Goal: Book appointment/travel/reservation

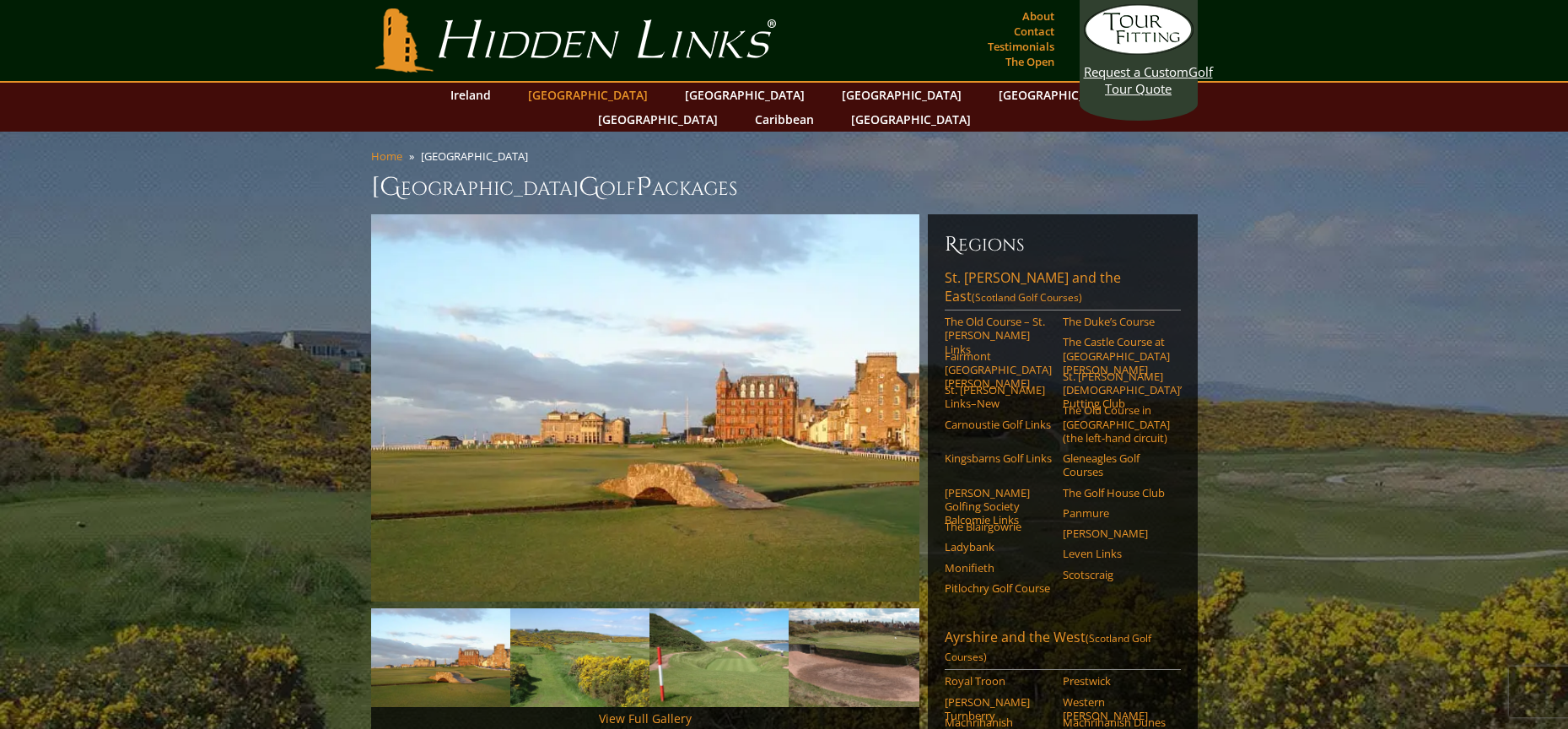
click at [592, 89] on link "[GEOGRAPHIC_DATA]" at bounding box center [588, 94] width 137 height 24
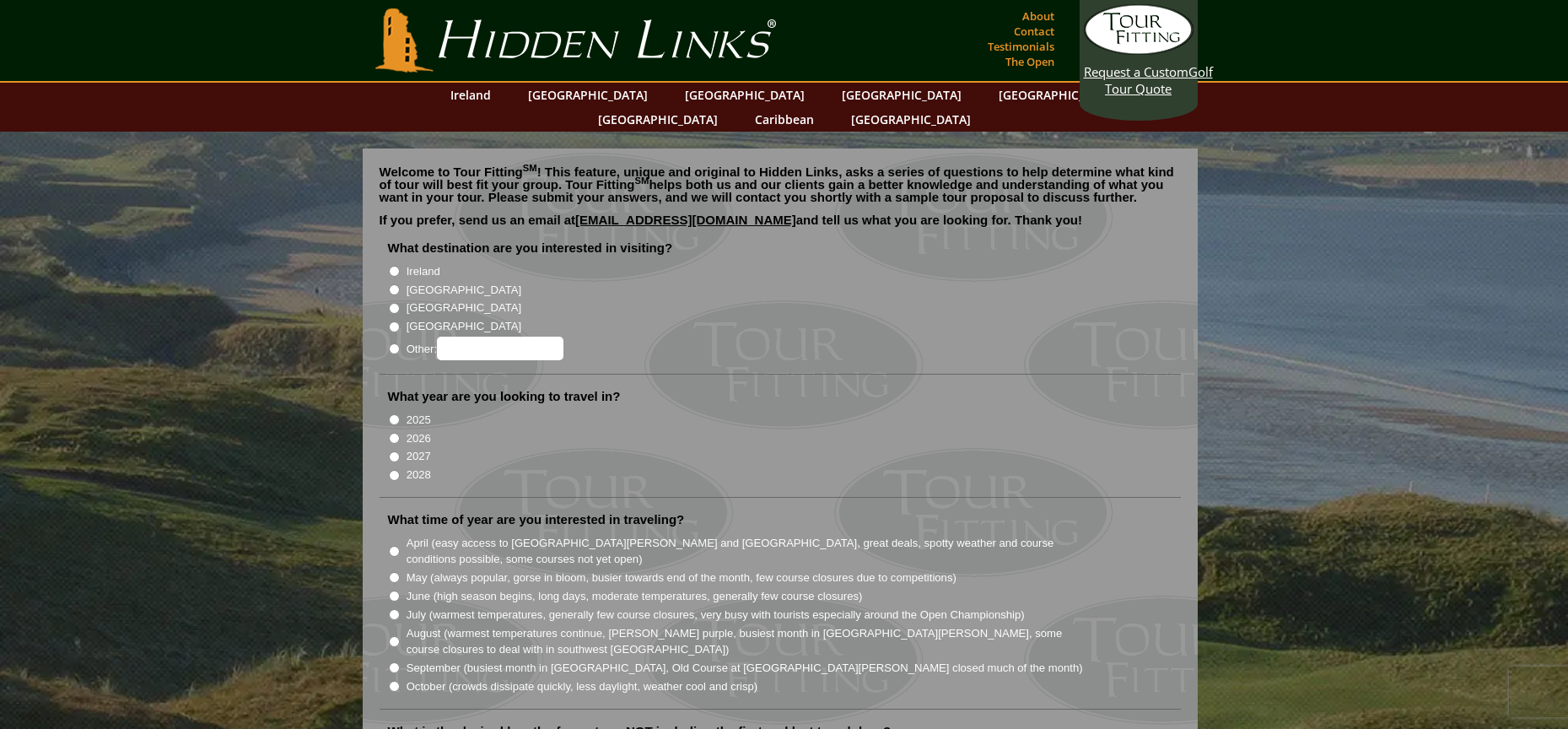
click at [394, 284] on input "[GEOGRAPHIC_DATA]" at bounding box center [394, 289] width 11 height 11
radio input "true"
click at [394, 433] on input "2026" at bounding box center [394, 438] width 11 height 11
radio input "true"
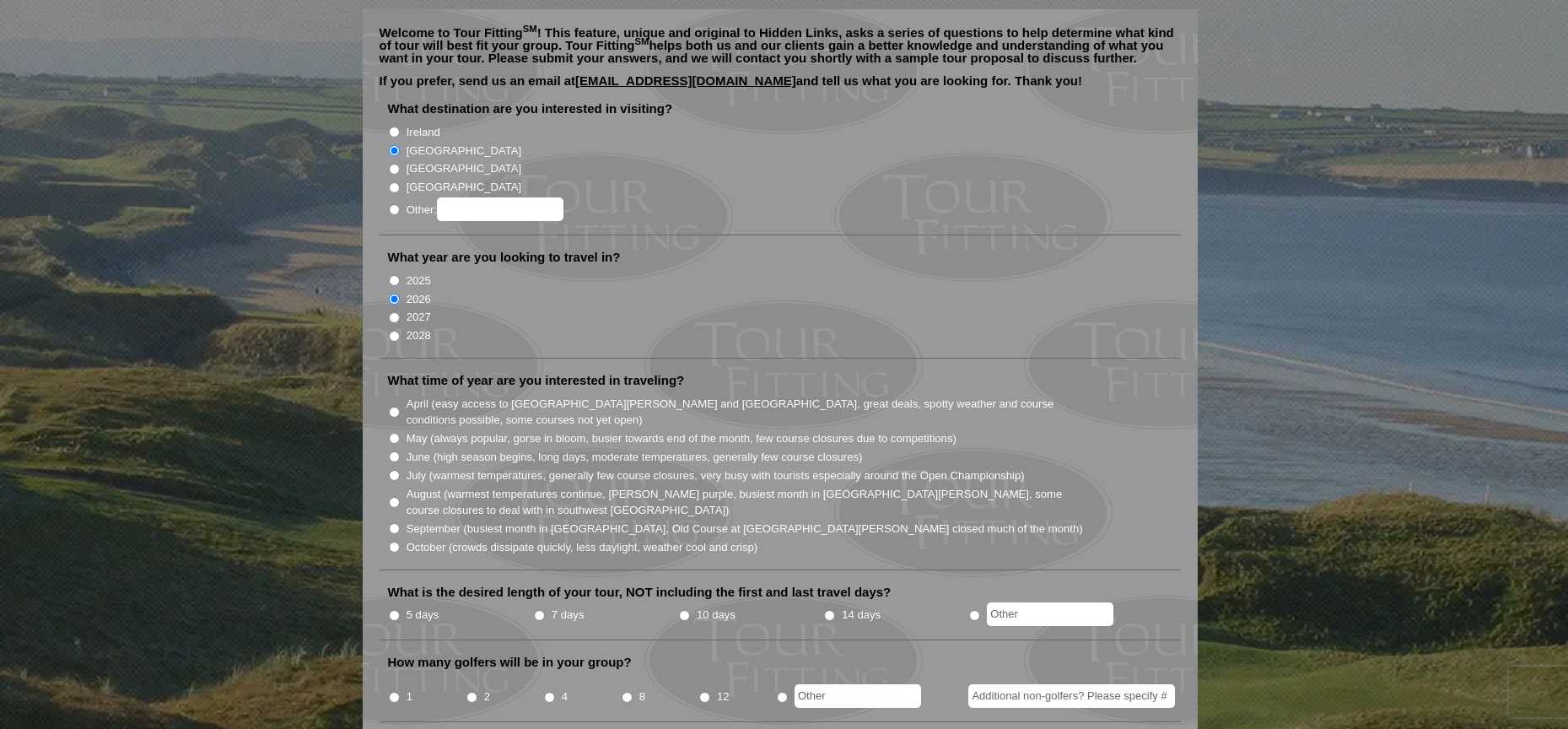
scroll to position [140, 0]
click at [396, 432] on input "May (always popular, gorse in bloom, busier towards end of the month, few cours…" at bounding box center [394, 437] width 11 height 11
radio input "true"
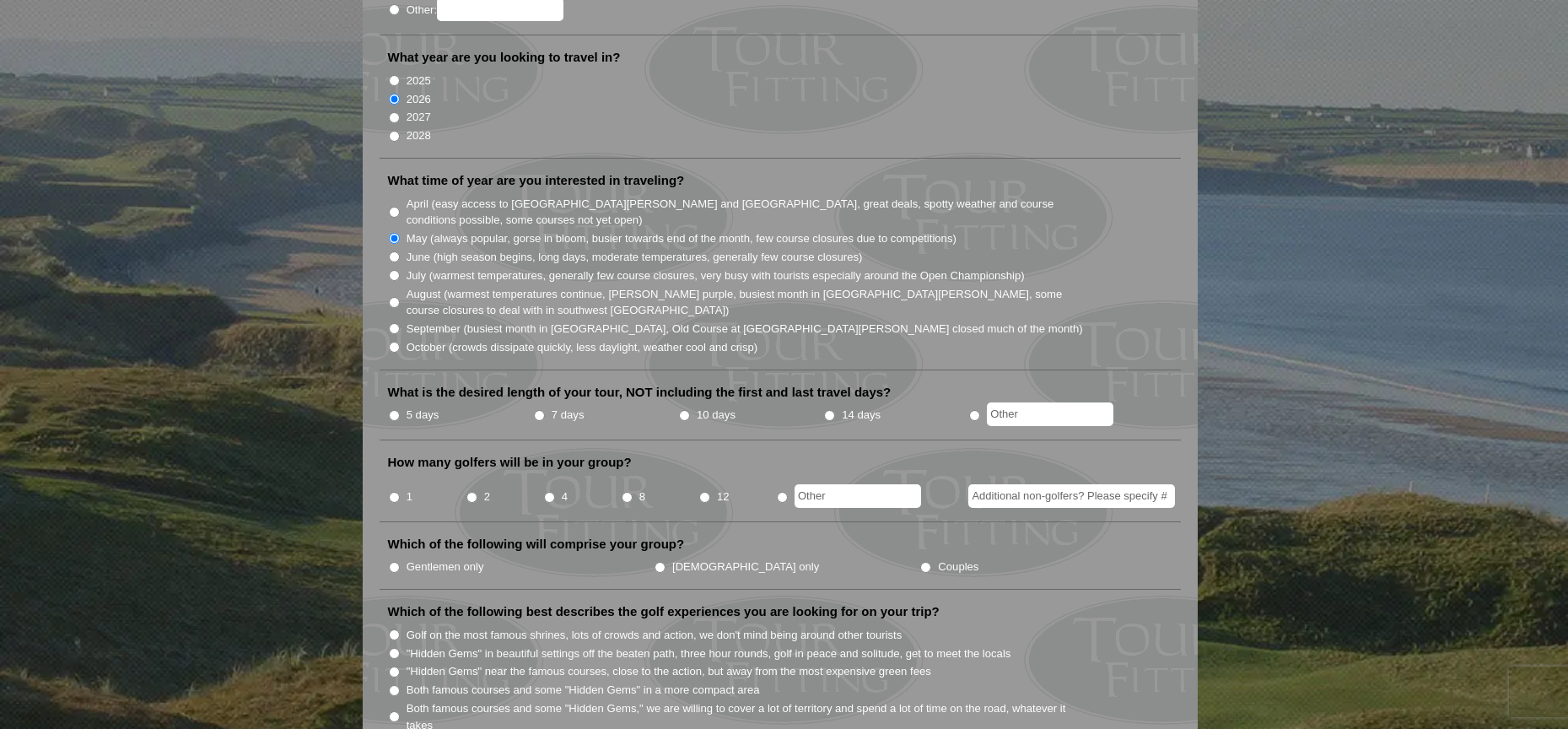
scroll to position [338, 0]
click at [681, 411] on input "10 days" at bounding box center [684, 416] width 11 height 11
radio input "true"
click at [551, 493] on input "4" at bounding box center [549, 498] width 11 height 11
radio input "true"
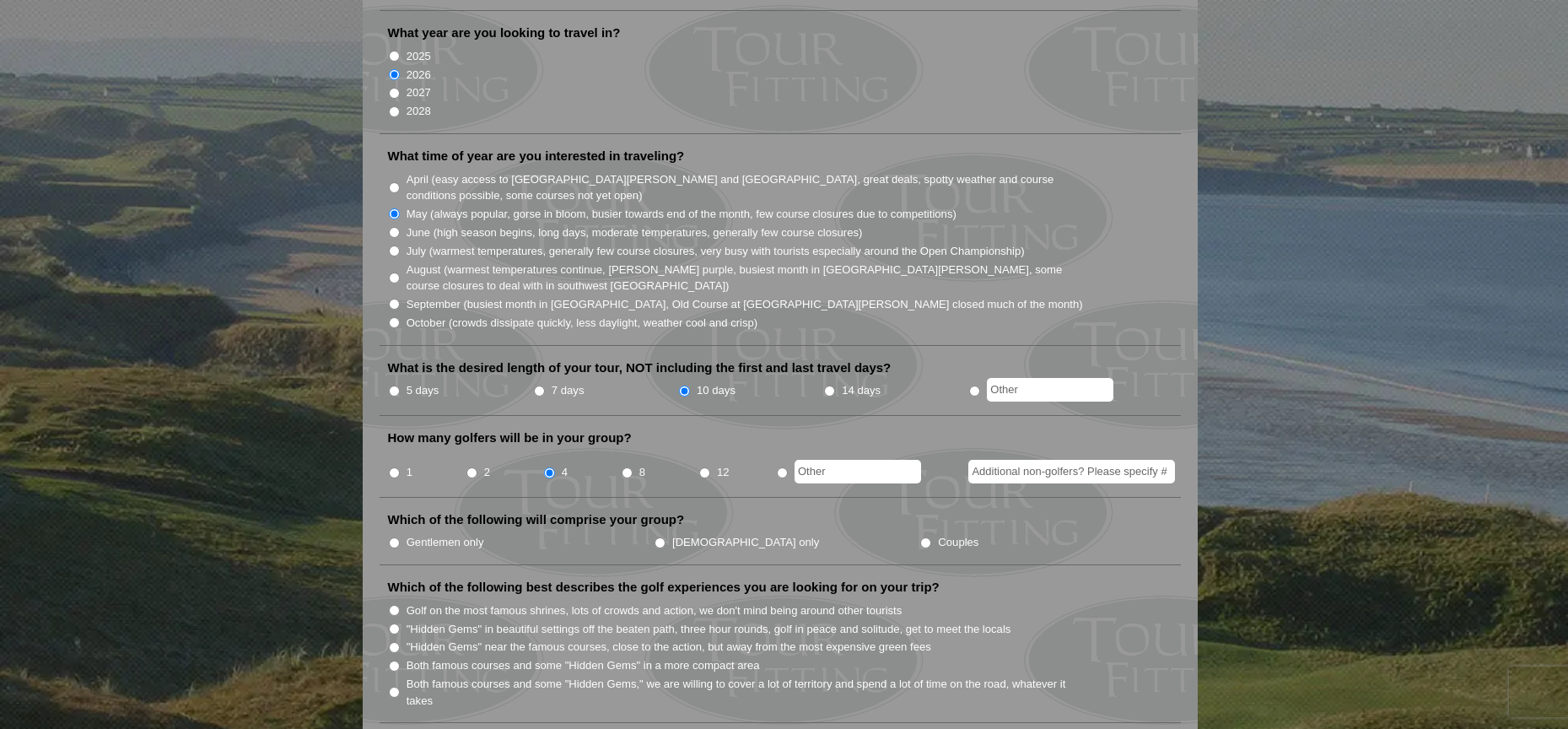
scroll to position [368, 0]
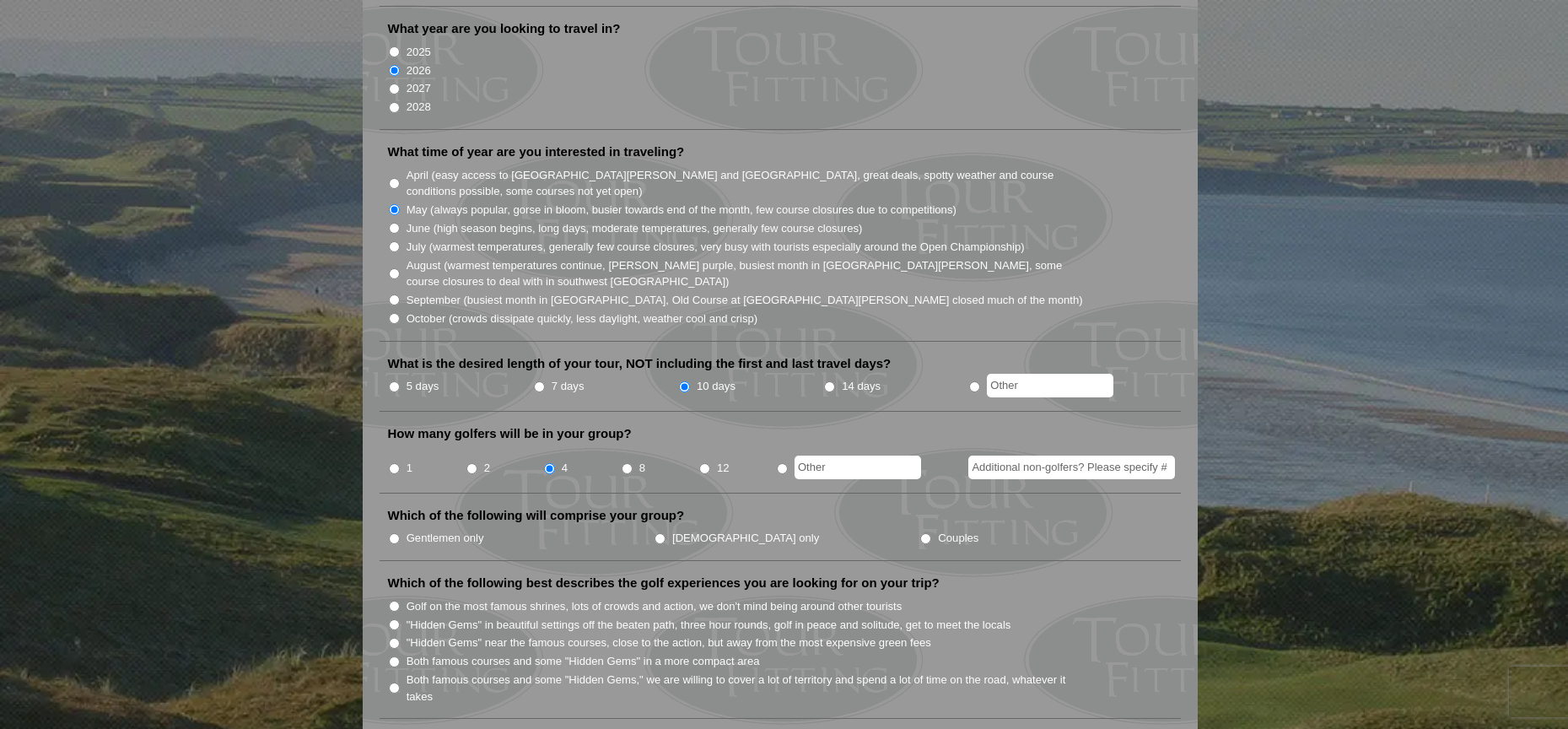
click at [391, 533] on input "Gentlemen only" at bounding box center [394, 538] width 11 height 11
radio input "true"
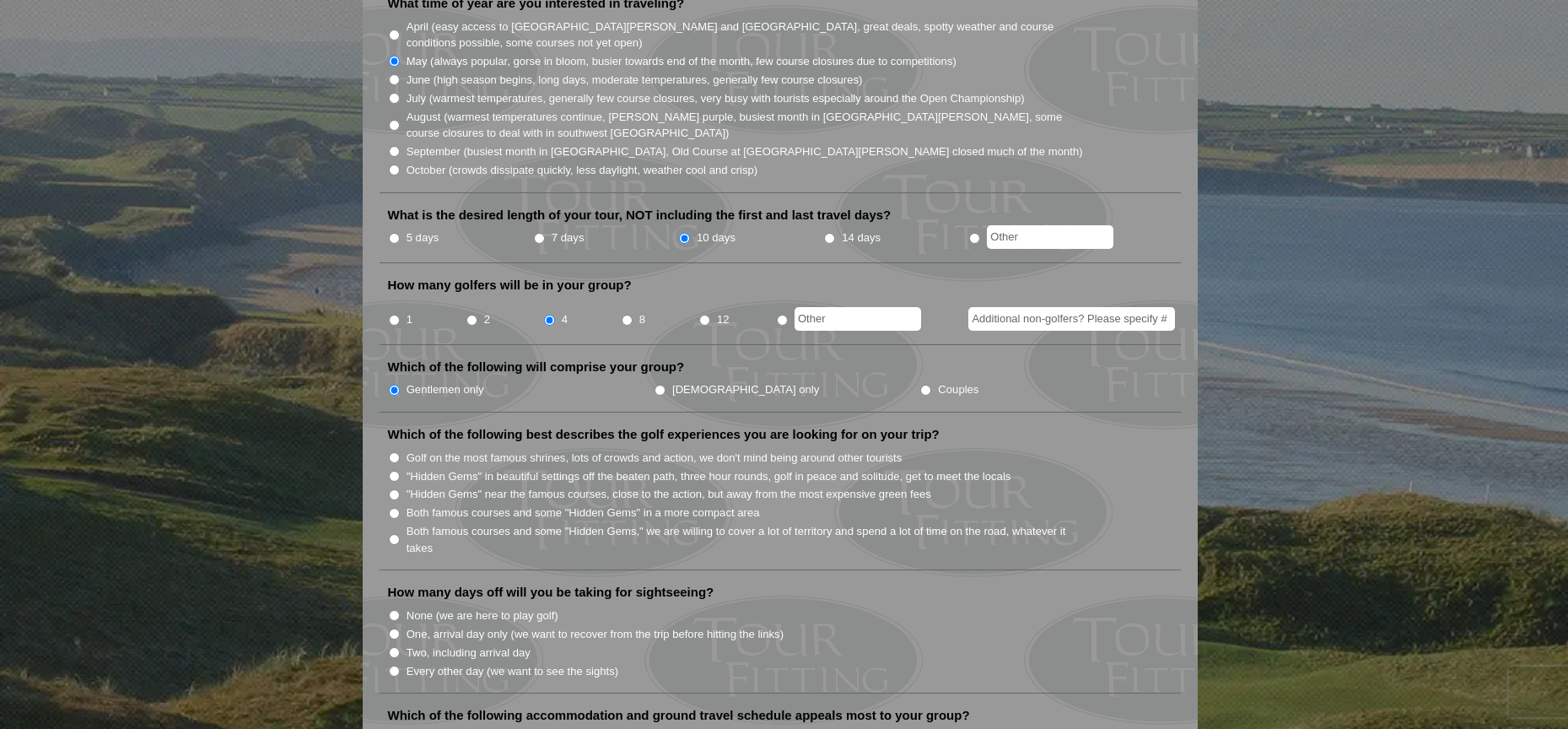
scroll to position [521, 0]
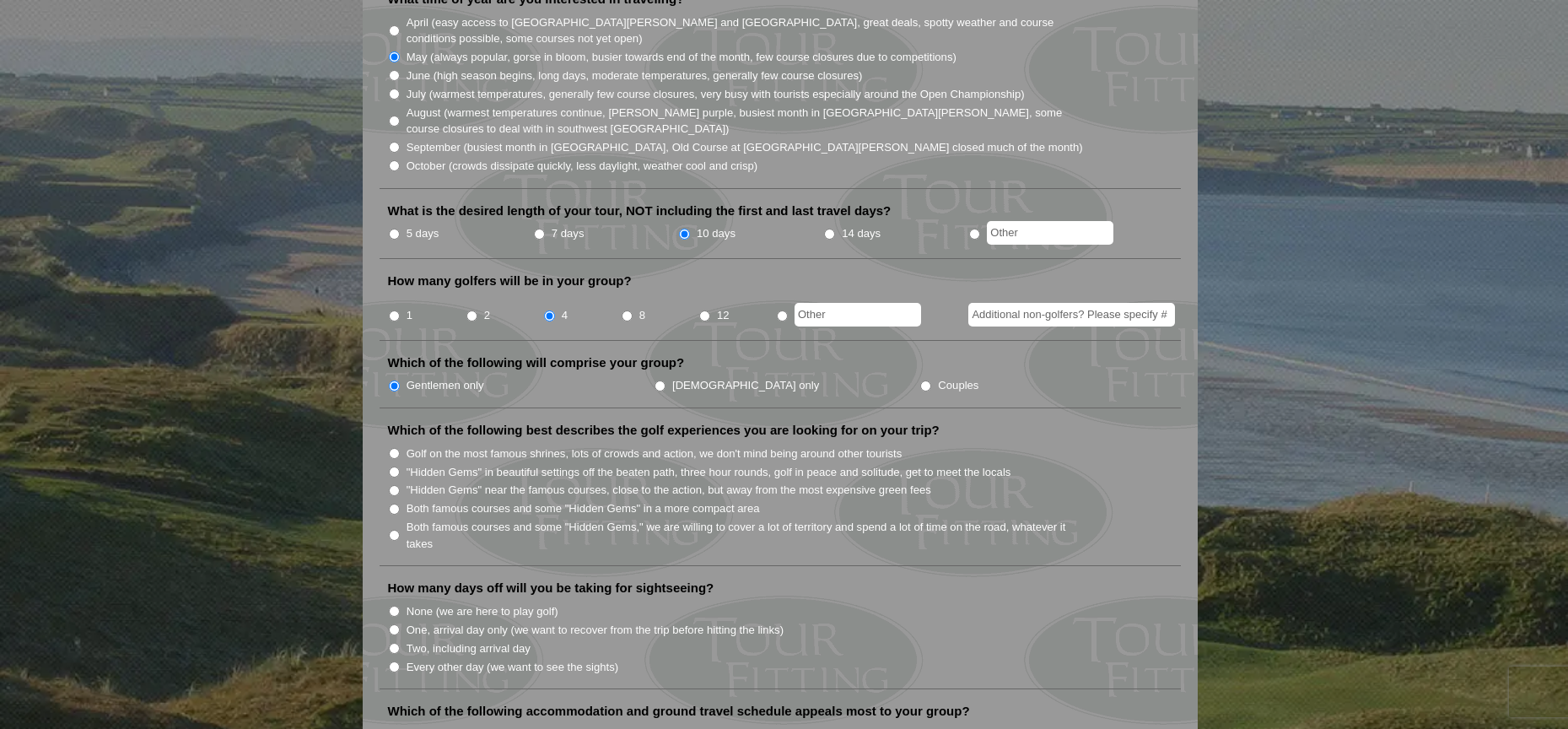
click at [396, 504] on input "Both famous courses and some "Hidden Gems" in a more compact area" at bounding box center [394, 509] width 11 height 11
radio input "true"
click at [392, 530] on input "Both famous courses and some "Hidden Gems," we are willing to cover a lot of te…" at bounding box center [394, 535] width 11 height 11
radio input "true"
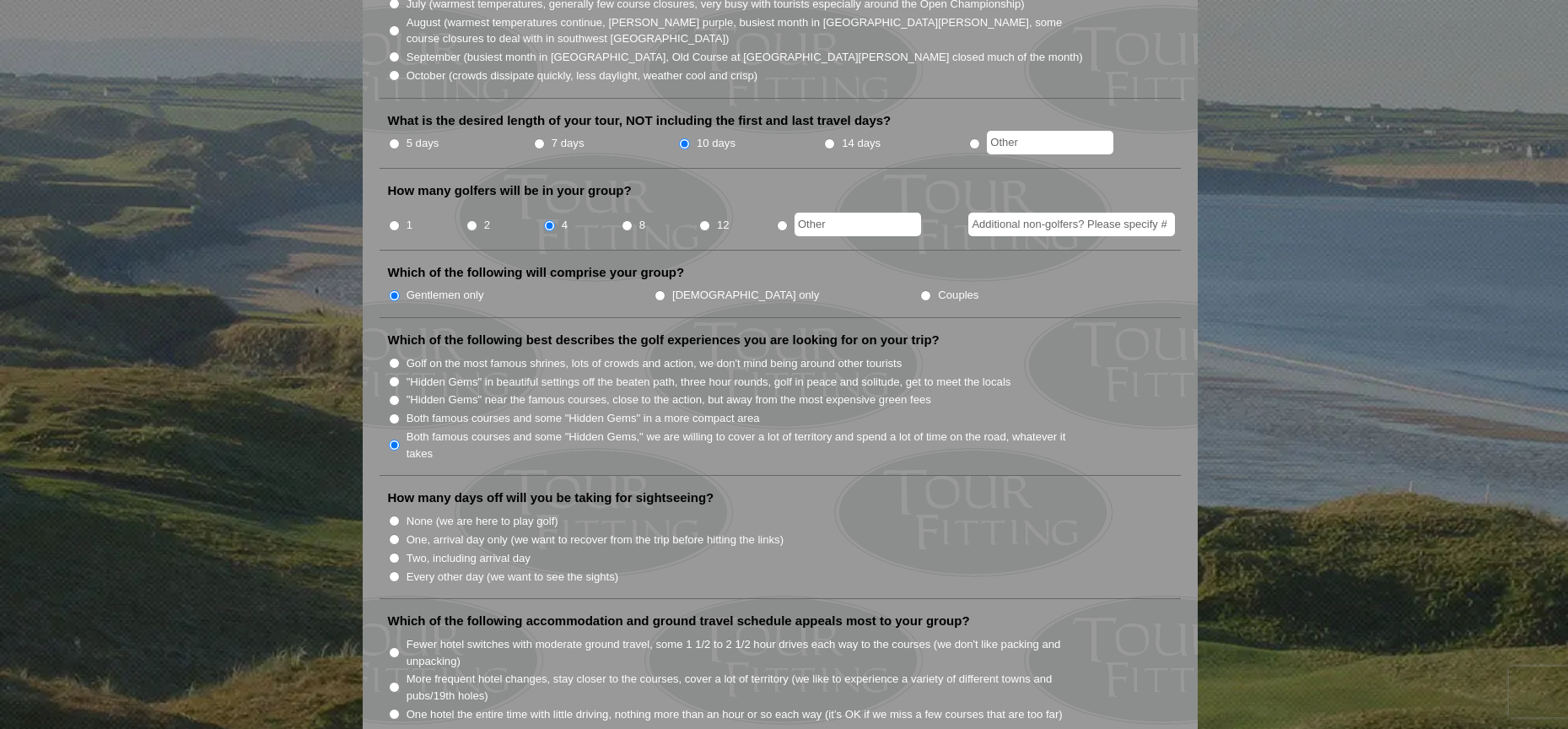
scroll to position [613, 0]
click at [392, 513] on input "None (we are here to play golf)" at bounding box center [394, 518] width 11 height 11
radio input "true"
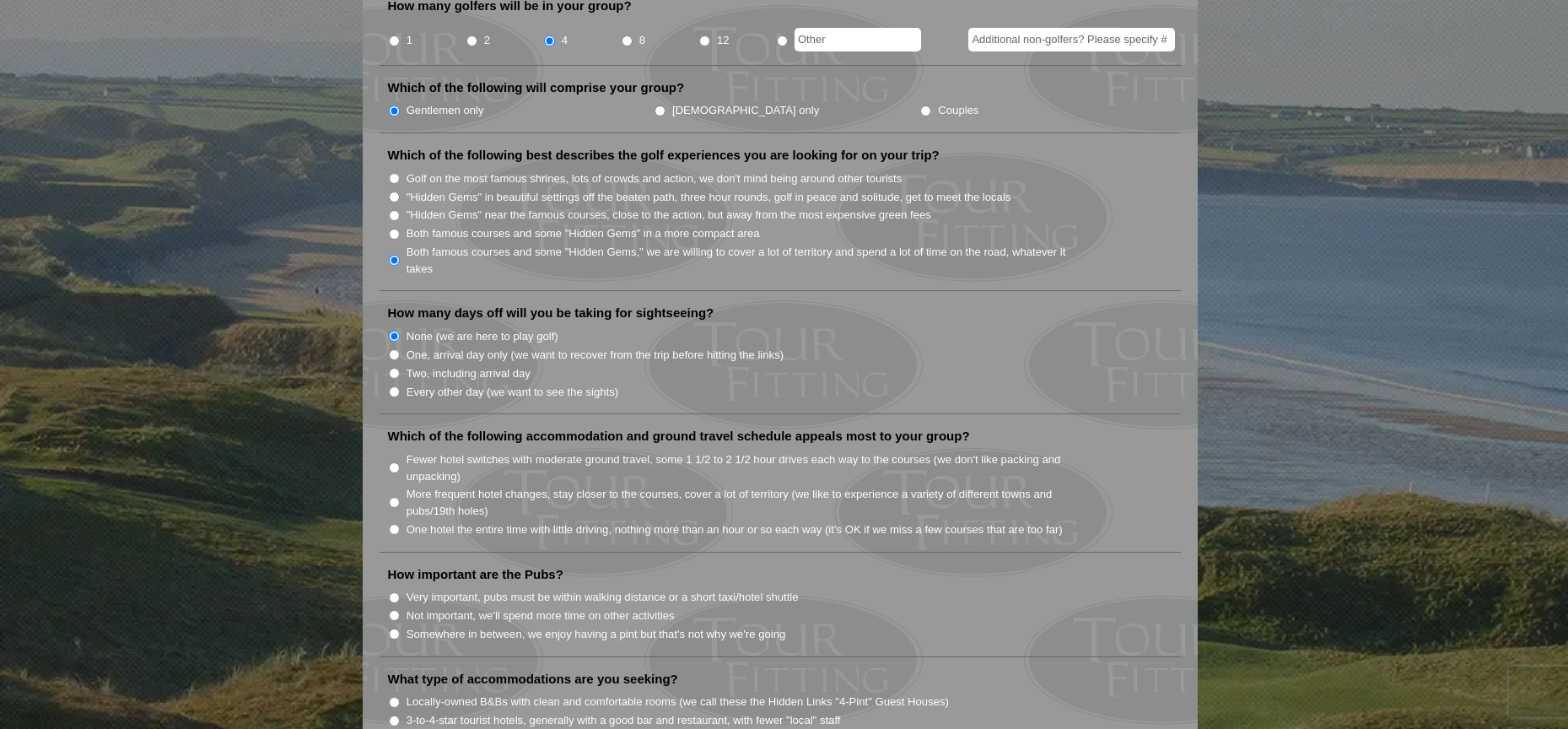
scroll to position [832, 0]
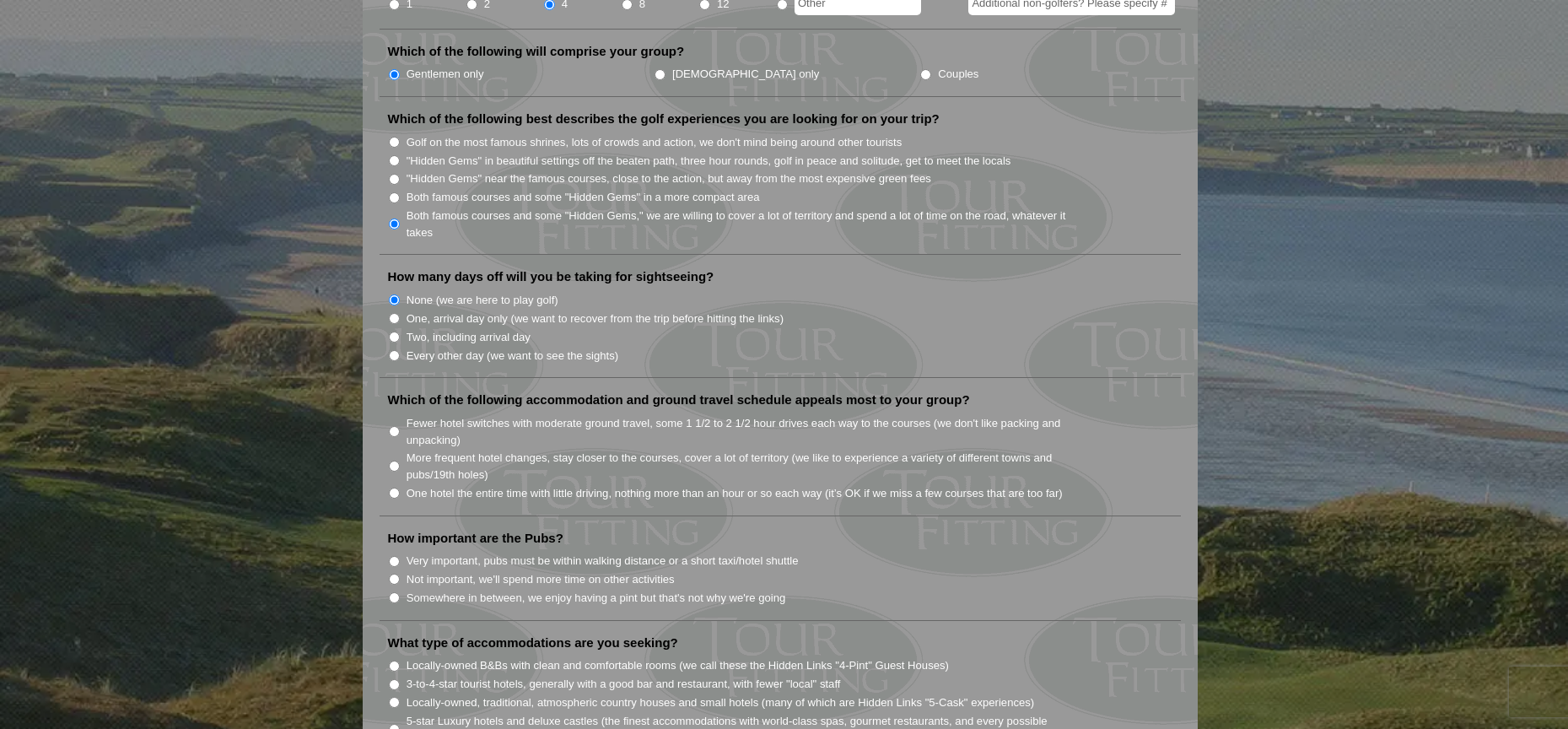
click at [401, 448] on li "More frequent hotel changes, stay closer to the courses, cover a lot of territo…" at bounding box center [787, 465] width 798 height 35
click at [395, 461] on input "More frequent hotel changes, stay closer to the courses, cover a lot of territo…" at bounding box center [394, 466] width 11 height 11
radio input "true"
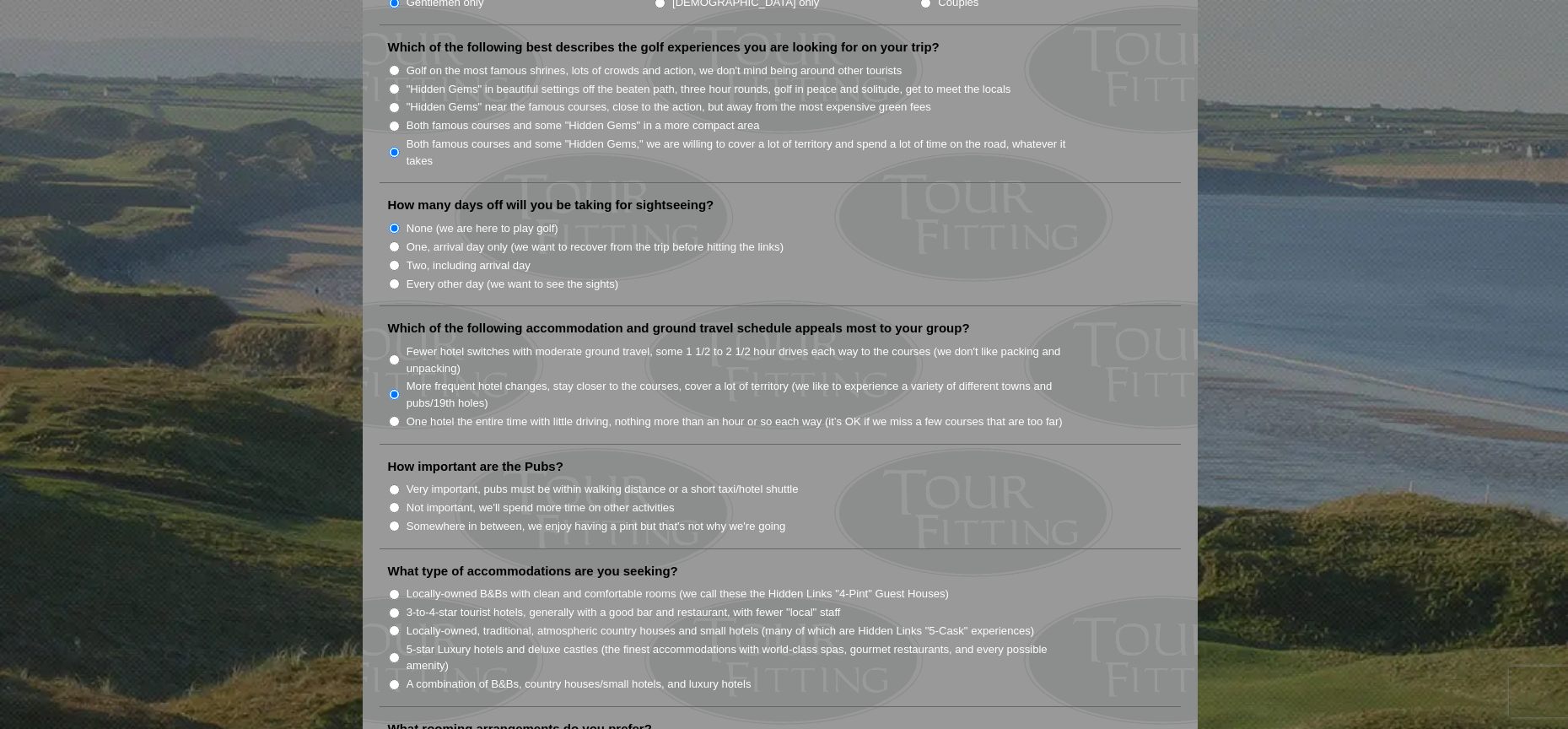
scroll to position [923, 0]
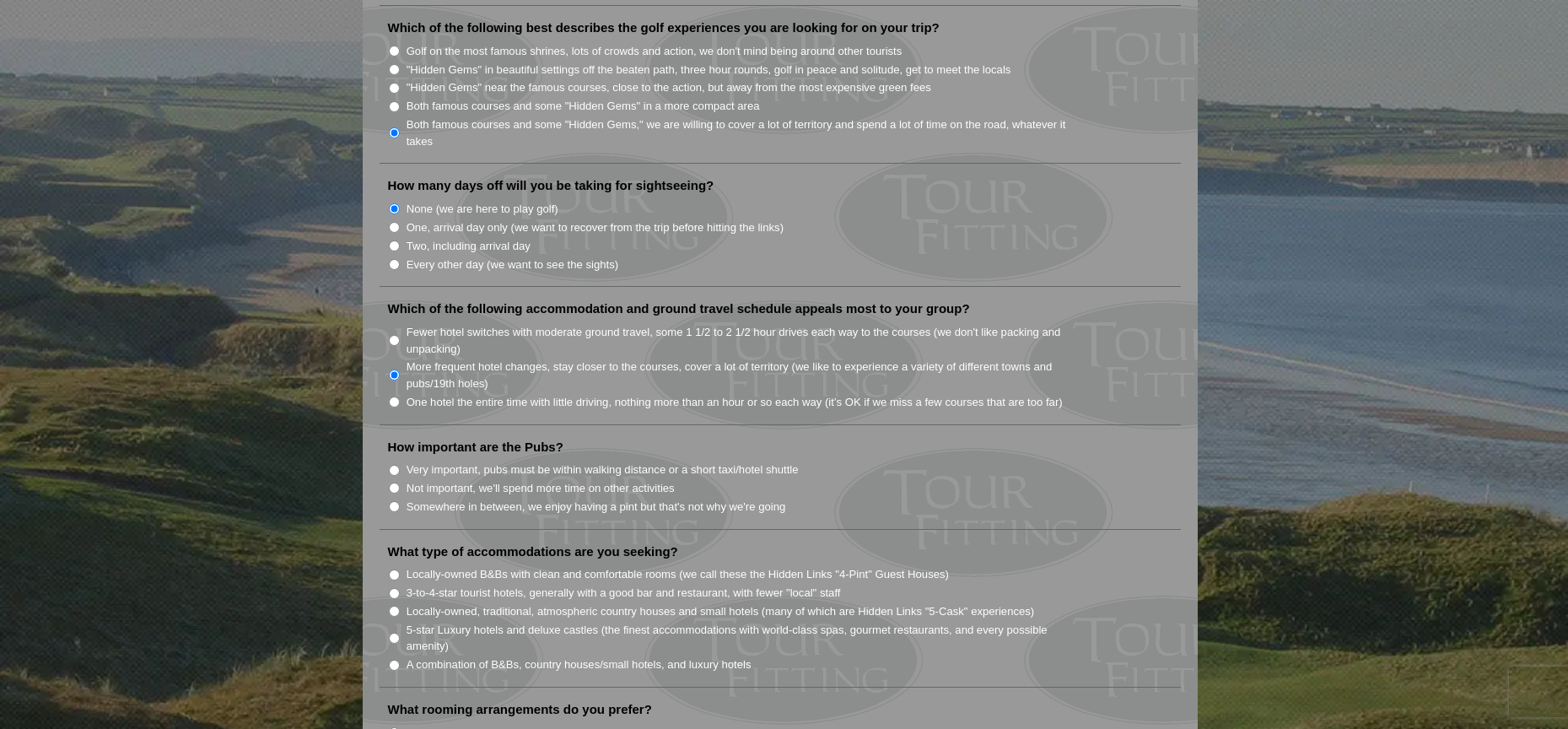
click at [395, 465] on input "Very important, pubs must be within walking distance or a short taxi/hotel shut…" at bounding box center [394, 470] width 11 height 11
radio input "true"
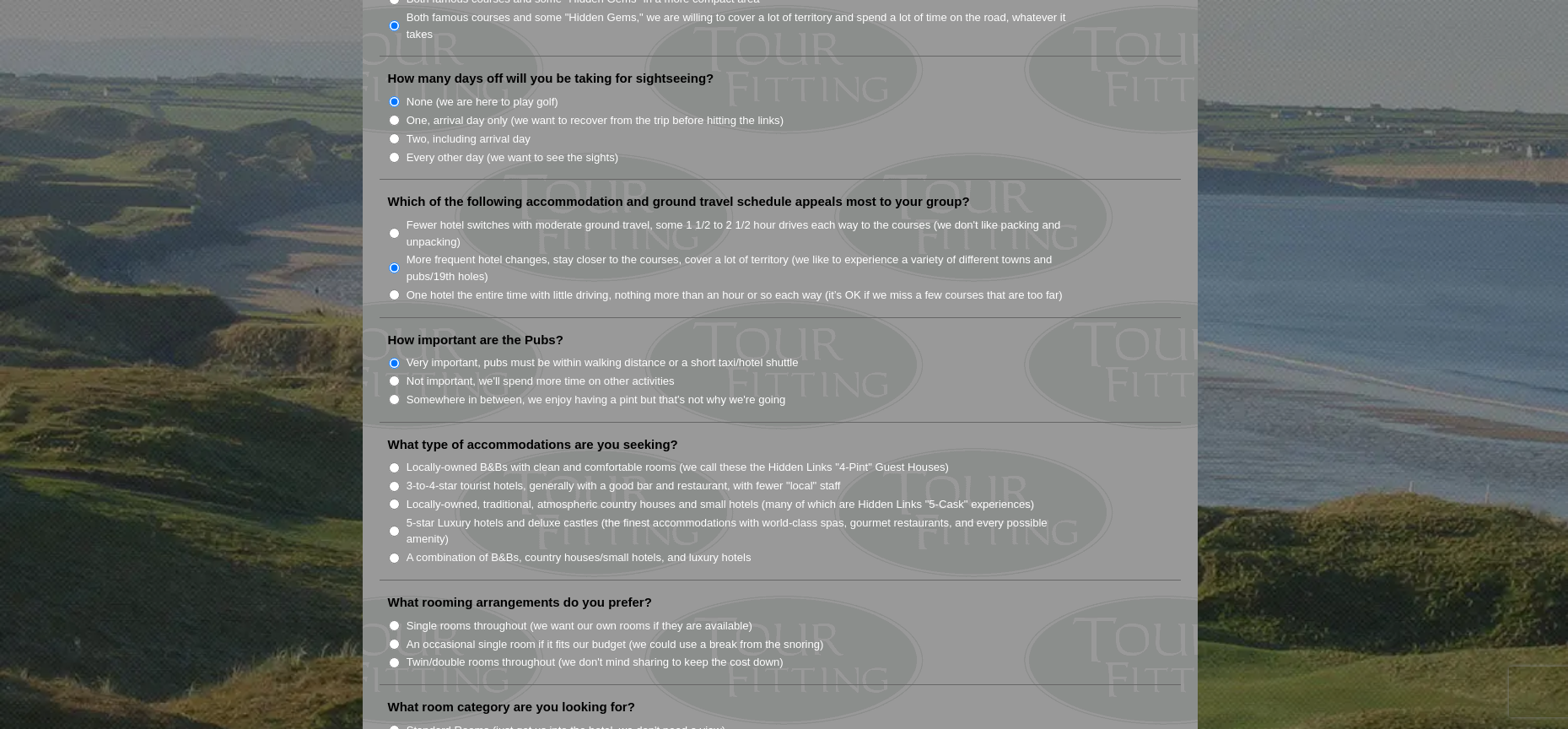
scroll to position [1040, 0]
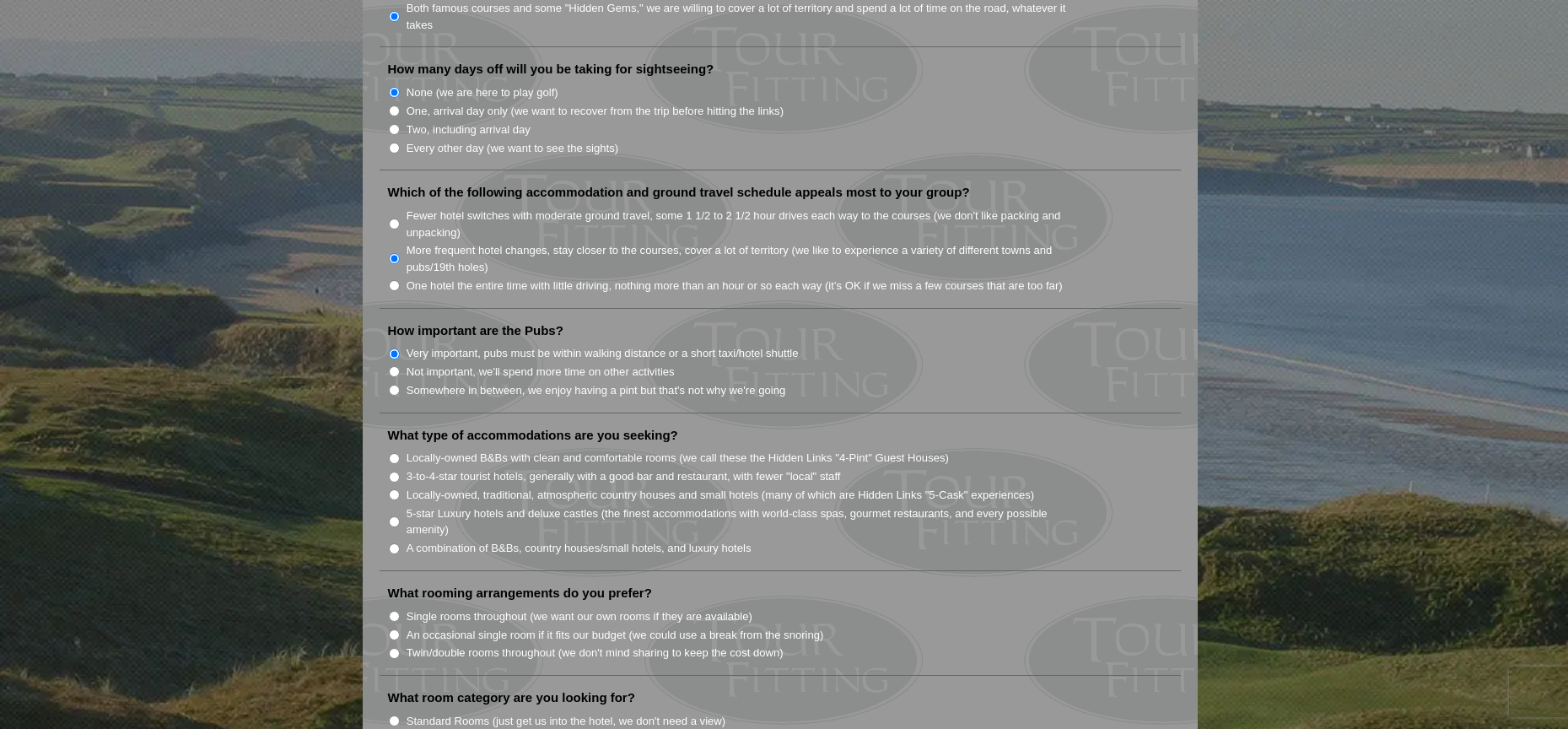
click at [393, 453] on input "Locally-owned B&Bs with clean and comfortable rooms (we call these the Hidden L…" at bounding box center [394, 458] width 11 height 11
radio input "true"
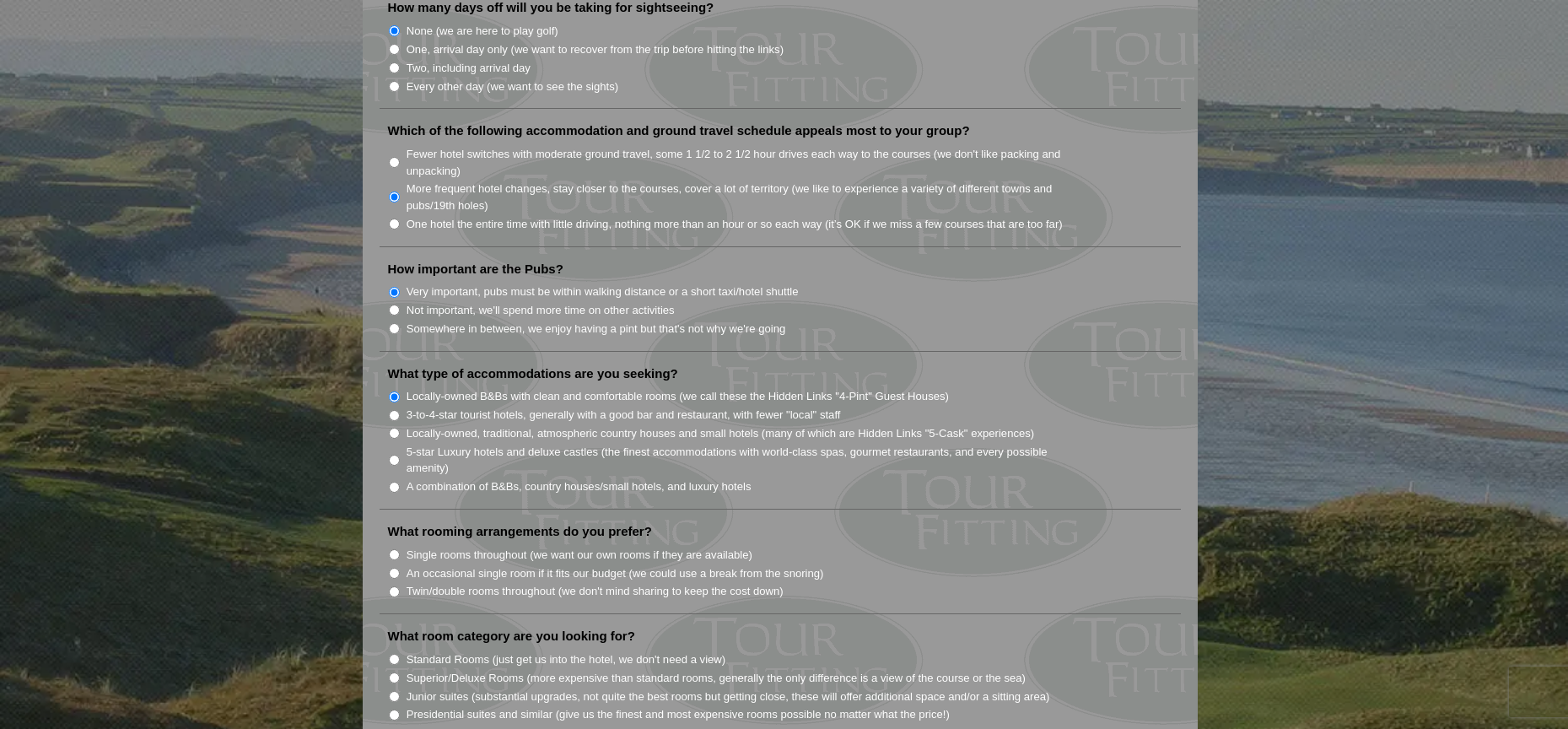
scroll to position [1100, 0]
click at [394, 483] on input "A combination of B&Bs, country houses/small hotels, and luxury hotels" at bounding box center [394, 488] width 11 height 11
radio input "true"
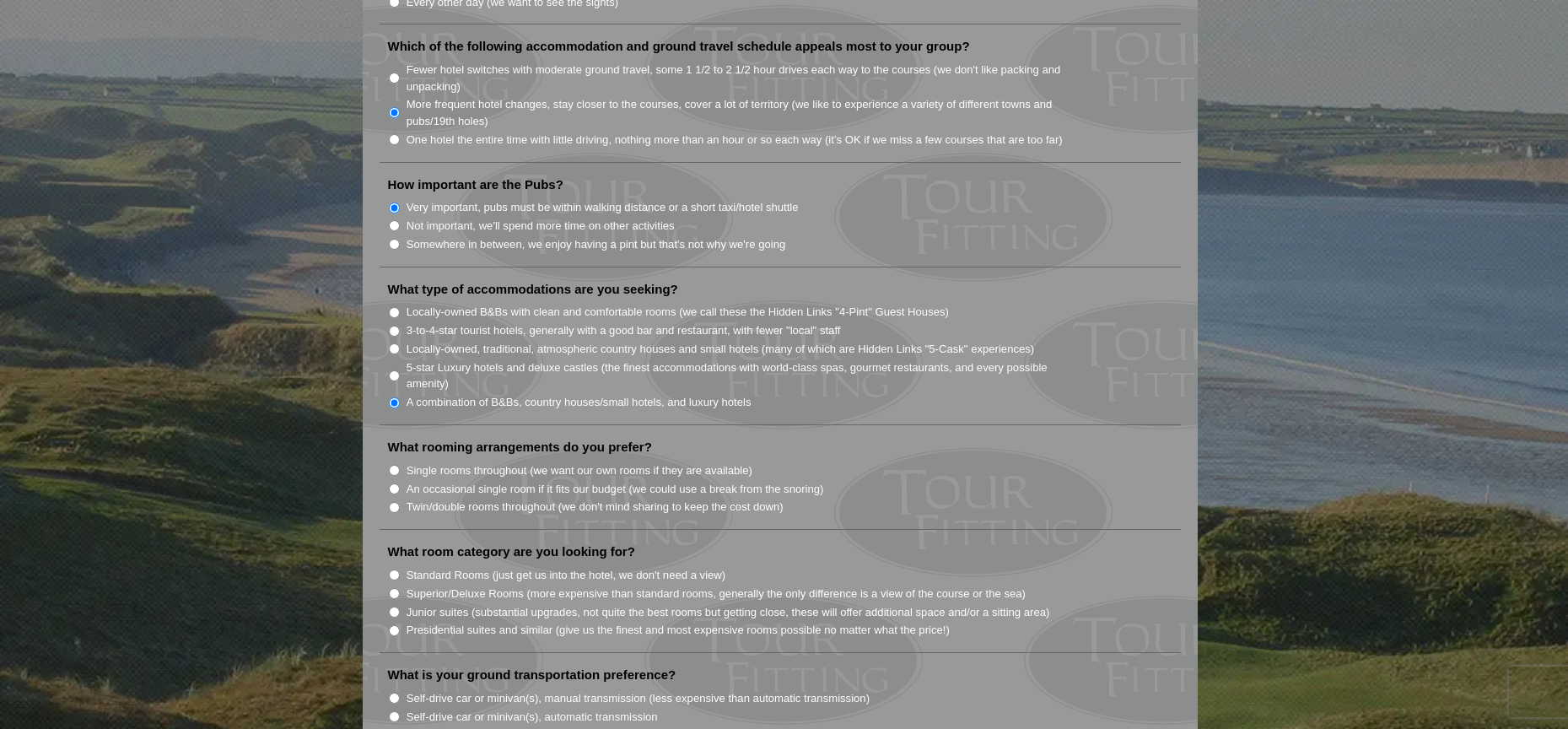
scroll to position [1191, 0]
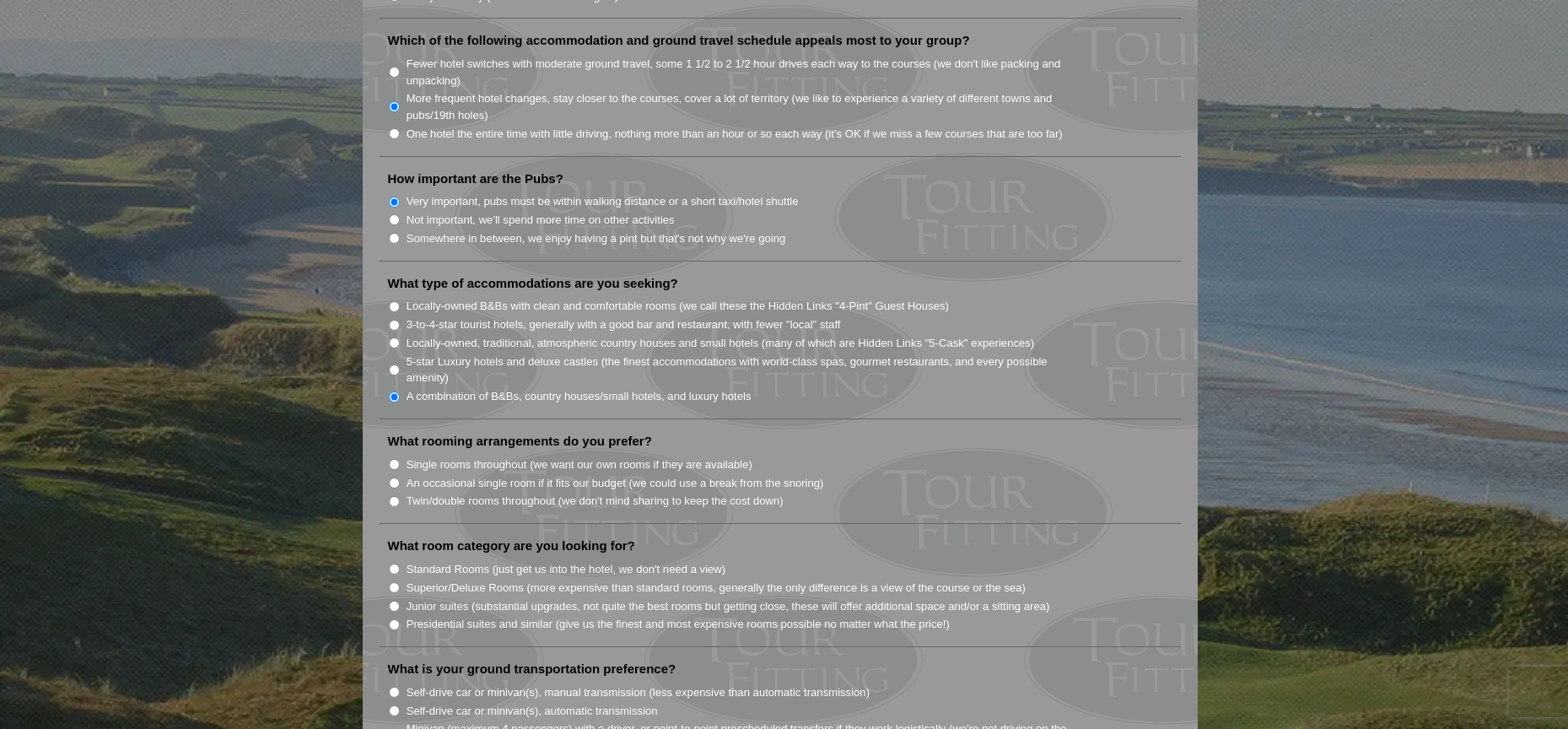
click at [391, 496] on input "Twin/double rooms throughout (we don't mind sharing to keep the cost down)" at bounding box center [394, 501] width 11 height 11
radio input "true"
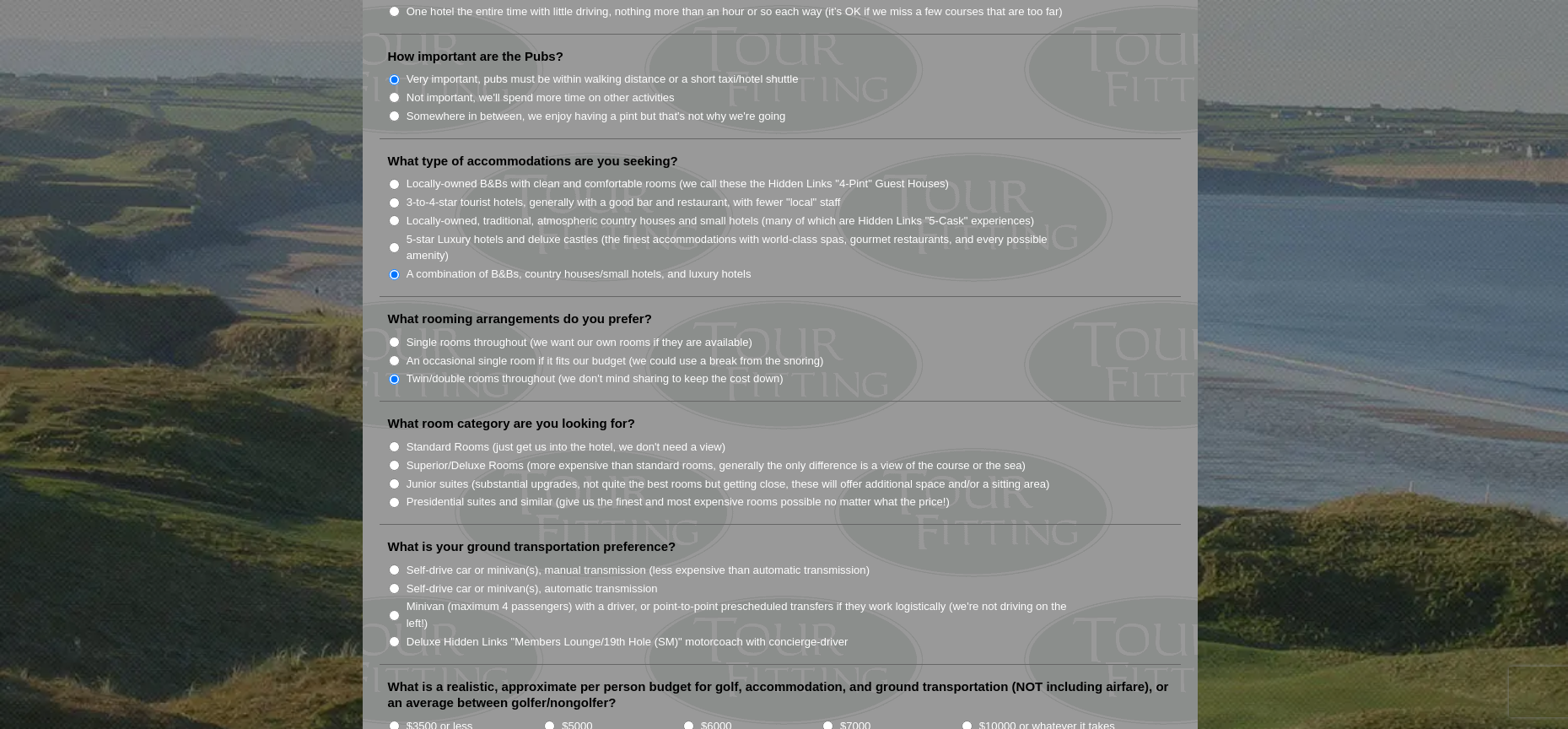
scroll to position [1314, 0]
click at [392, 440] on input "Standard Rooms (just get us into the hotel, we don't need a view)" at bounding box center [394, 446] width 11 height 11
radio input "true"
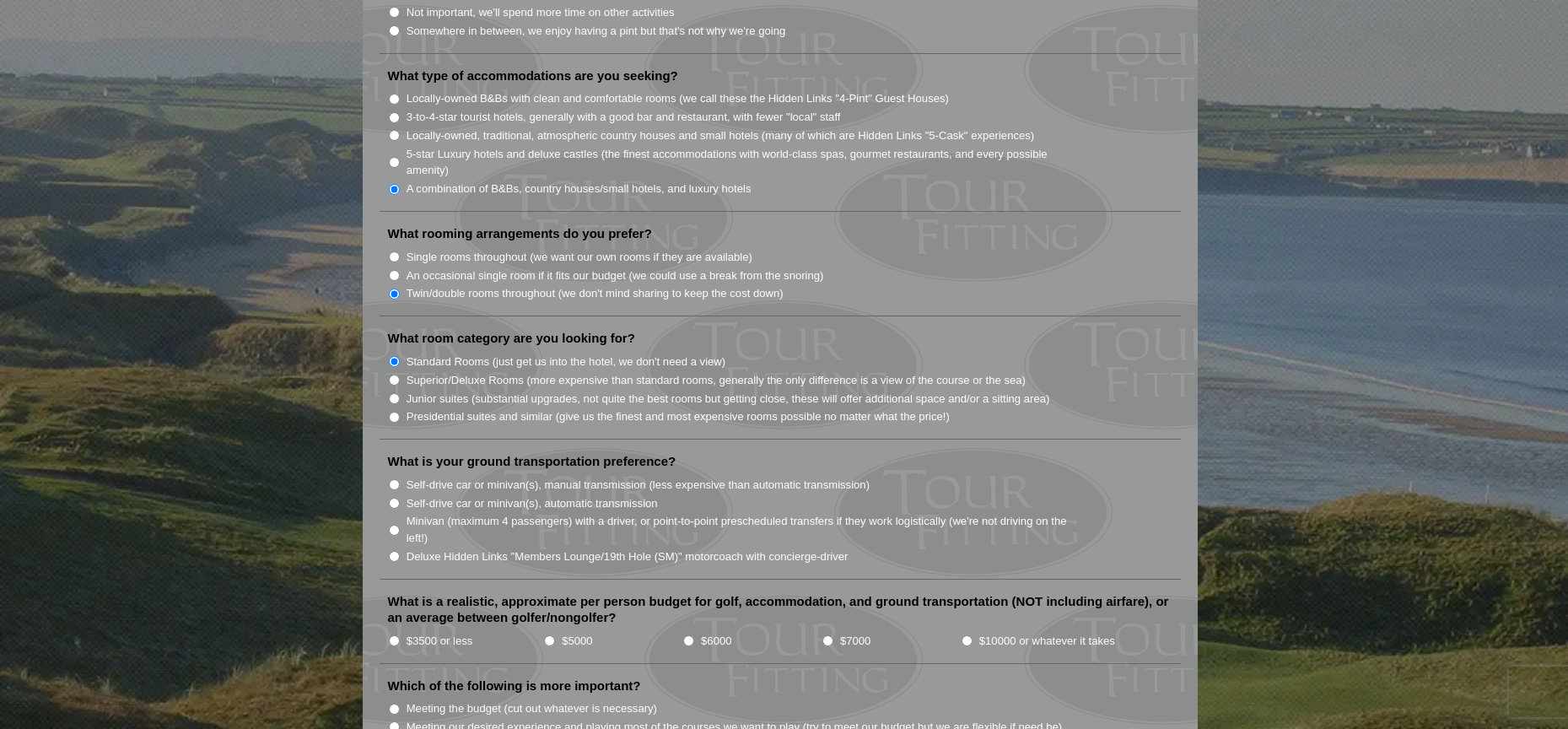
scroll to position [1401, 0]
click at [396, 495] on input "Self-drive car or minivan(s), automatic transmission" at bounding box center [394, 500] width 11 height 11
radio input "true"
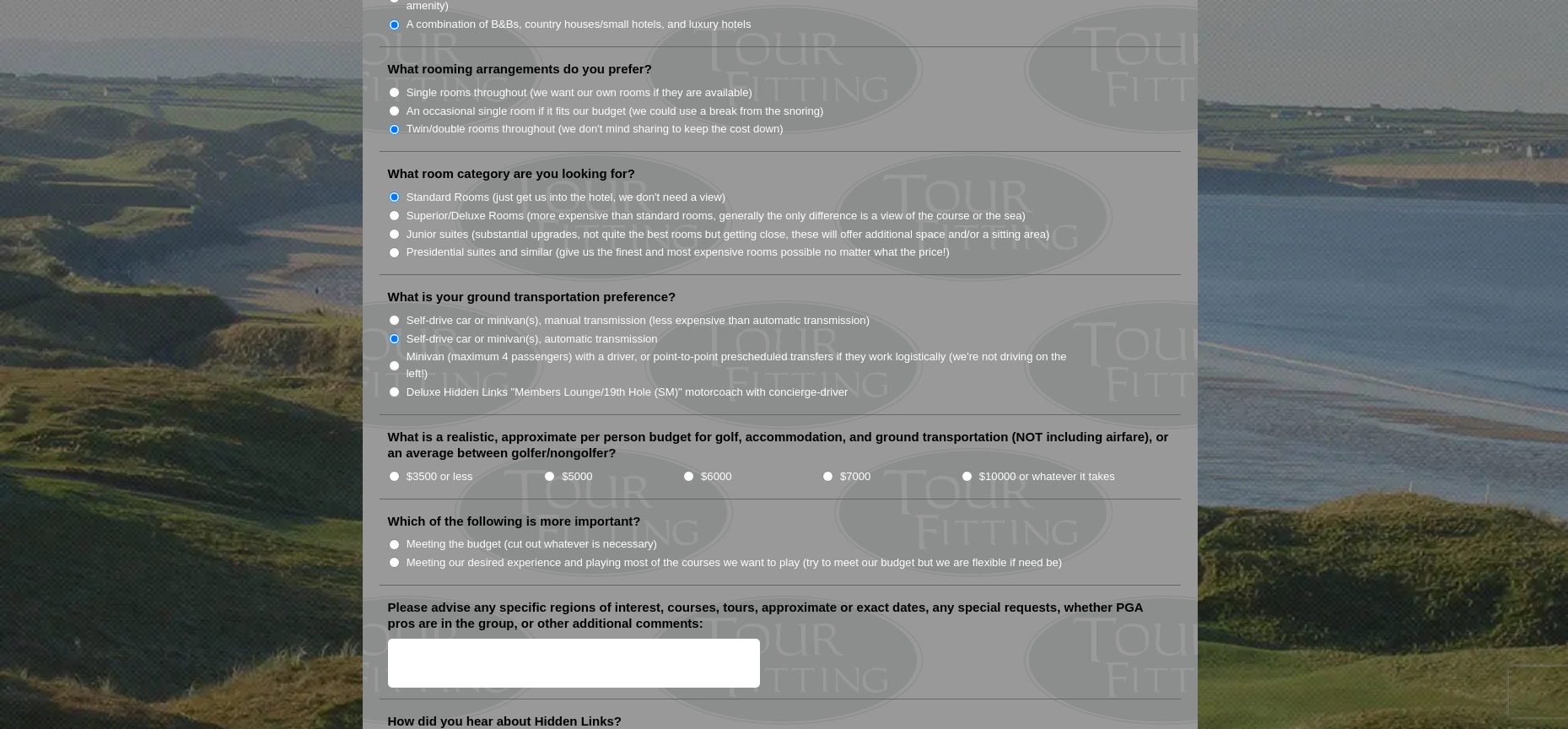
scroll to position [1567, 0]
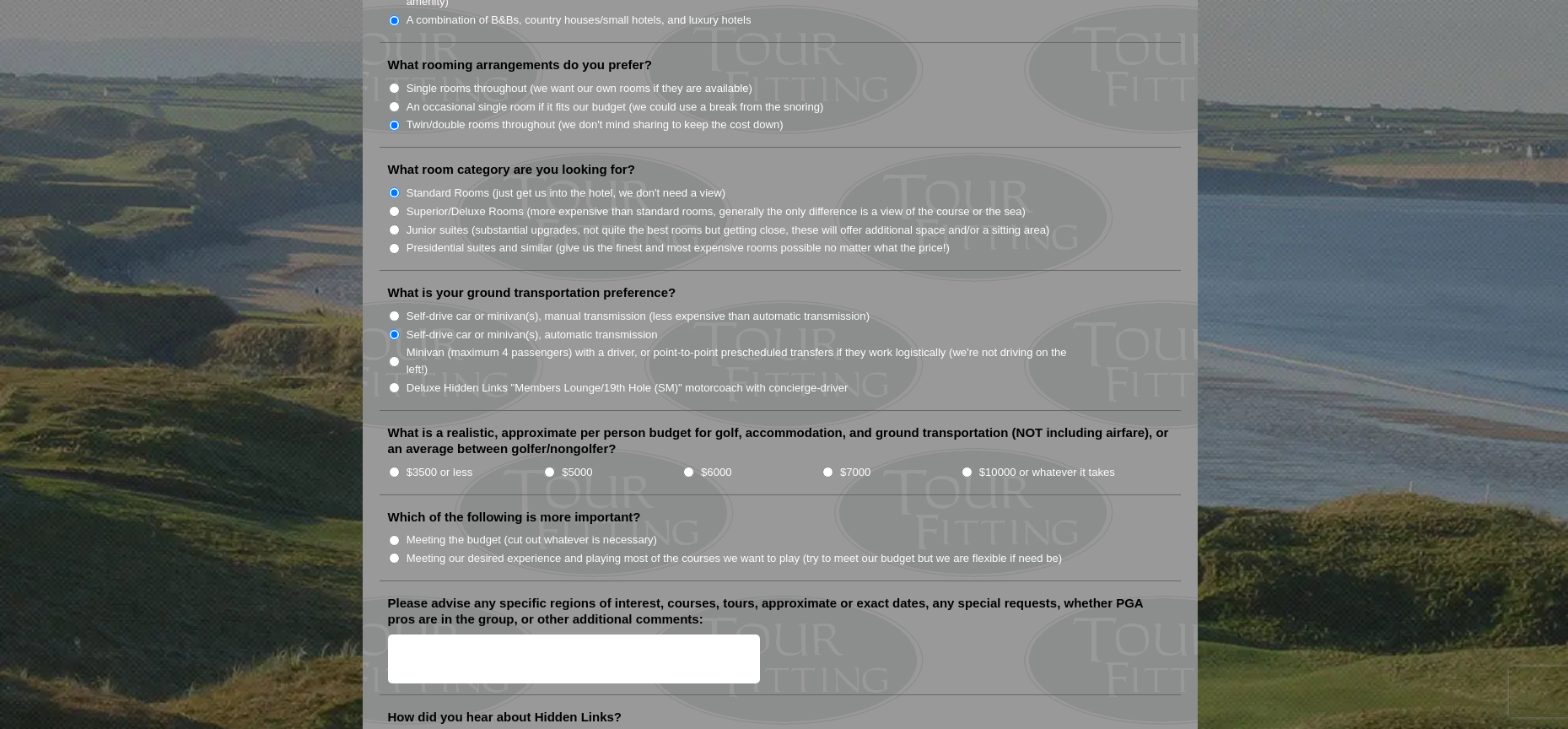
click at [688, 467] on input "$6000" at bounding box center [689, 472] width 11 height 11
radio input "true"
click at [393, 553] on input "Meeting our desired experience and playing most of the courses we want to play …" at bounding box center [394, 558] width 11 height 11
radio input "true"
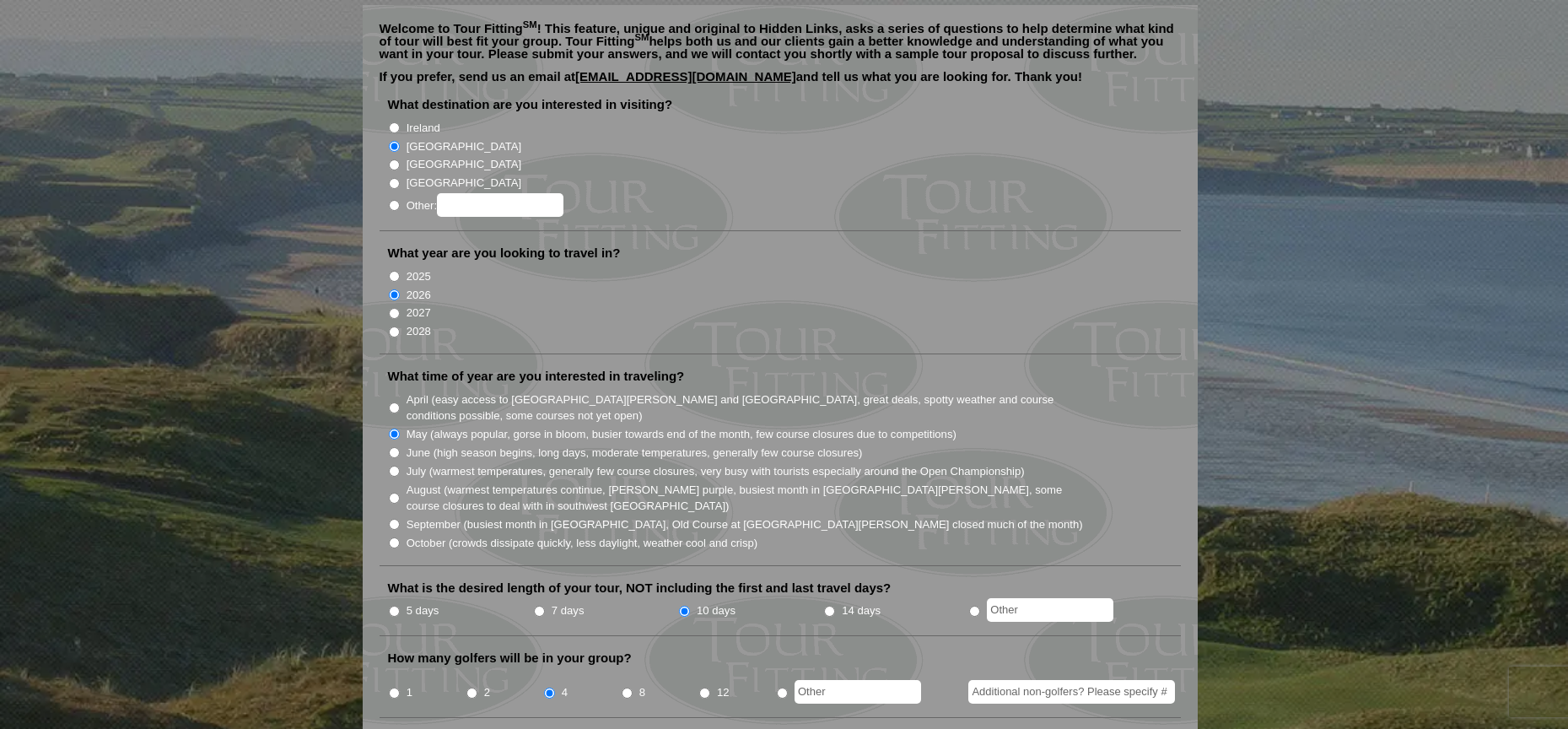
scroll to position [0, 0]
